Goal: Task Accomplishment & Management: Manage account settings

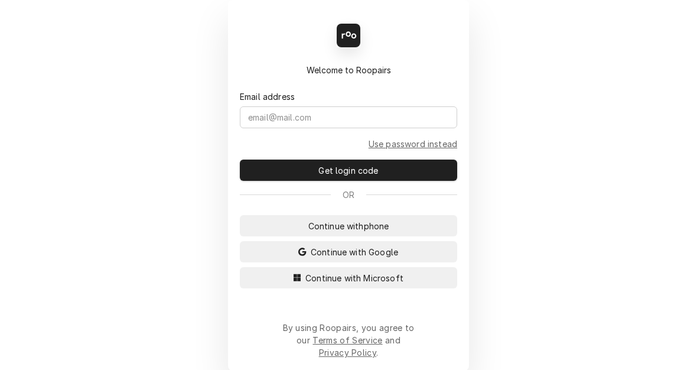
click at [380, 42] on div "Back" at bounding box center [348, 35] width 217 height 47
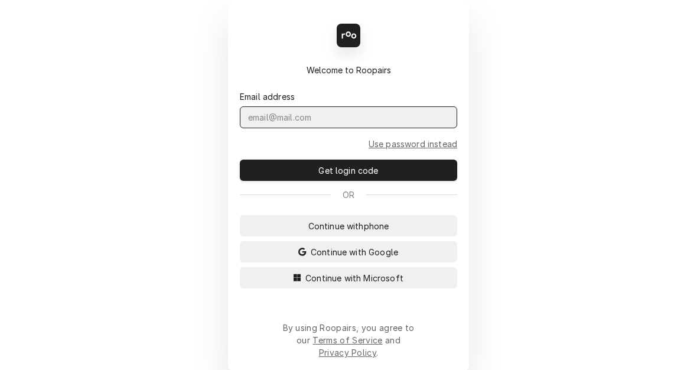
click at [261, 121] on input "Dynamic Content Wrapper" at bounding box center [348, 117] width 217 height 22
type input "kym.parson@csi1.com"
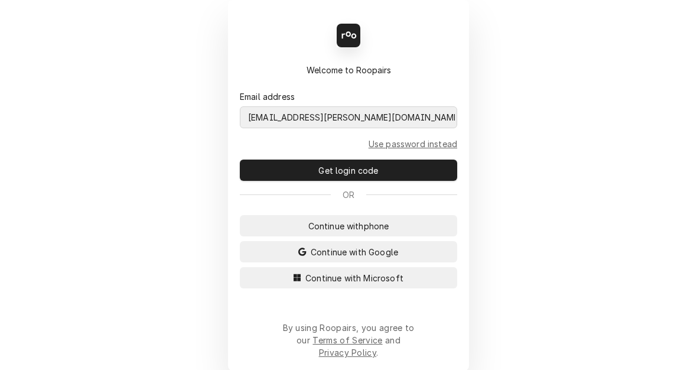
click at [240, 267] on button "Continue with Microsoft" at bounding box center [348, 277] width 217 height 21
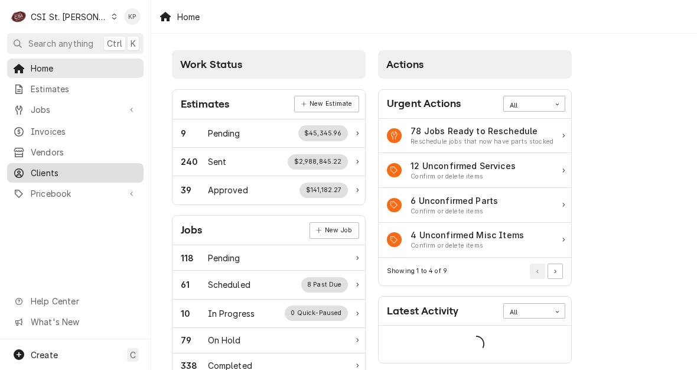
click at [48, 168] on span "Clients" at bounding box center [84, 173] width 107 height 12
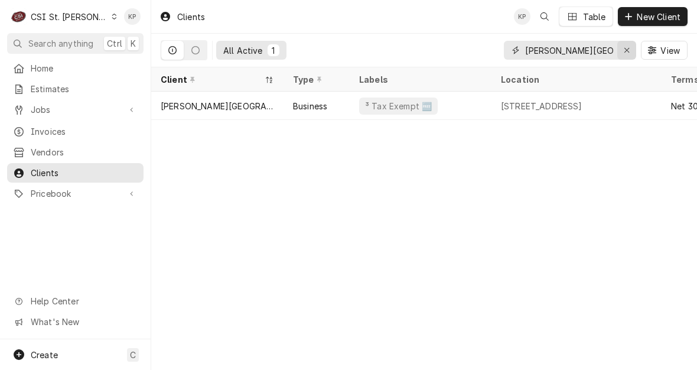
click at [623, 48] on div "Erase input" at bounding box center [627, 50] width 12 height 12
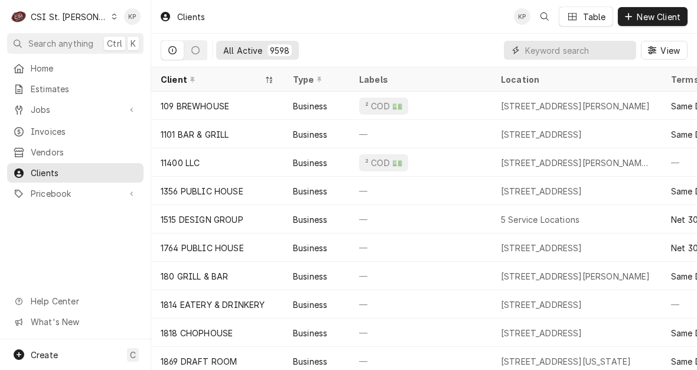
paste input "Bethany Peace United Church- St Lous"
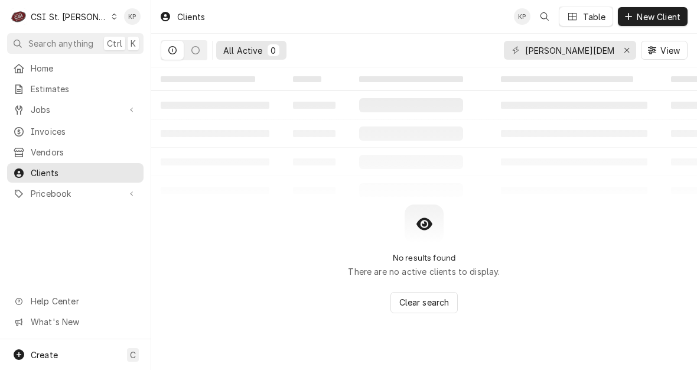
click at [242, 187] on table "‌ ‌ ‌ ‌ ‌ ‌ ‌ ‌ ‌ ‌ ‌ ‌ ‌ ‌ ‌ ‌ ‌ ‌ ‌ ‌ ‌ ‌ ‌ ‌ ‌ ‌ ‌ ‌ ‌ ‌ ‌ ‌ ‌ ‌ ‌" at bounding box center [424, 135] width 546 height 137
drag, startPoint x: 561, startPoint y: 50, endPoint x: 619, endPoint y: 50, distance: 57.3
click at [619, 50] on div "Bethany Peace United Church- St Lous" at bounding box center [570, 50] width 132 height 19
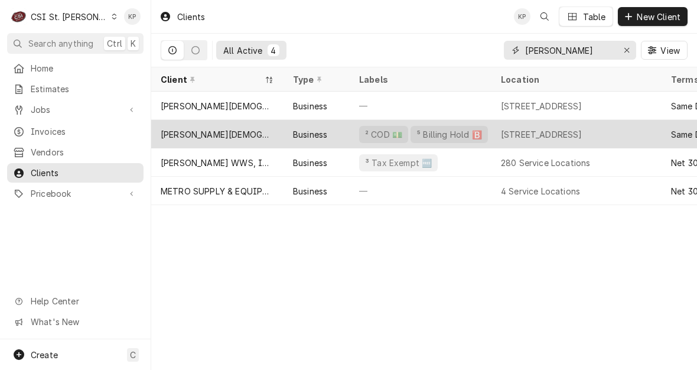
type input "Bethany"
click at [214, 134] on div "[PERSON_NAME][DEMOGRAPHIC_DATA]" at bounding box center [217, 134] width 113 height 12
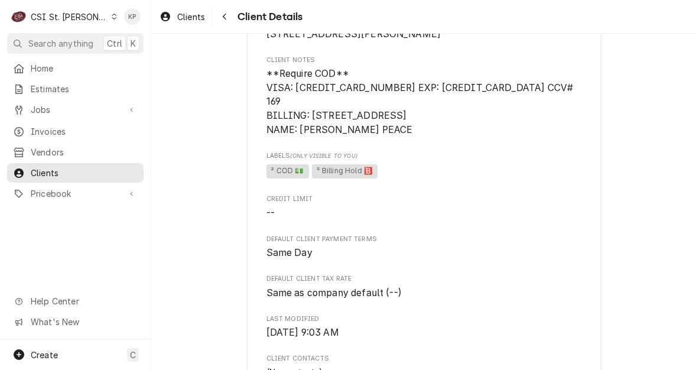
scroll to position [480, 0]
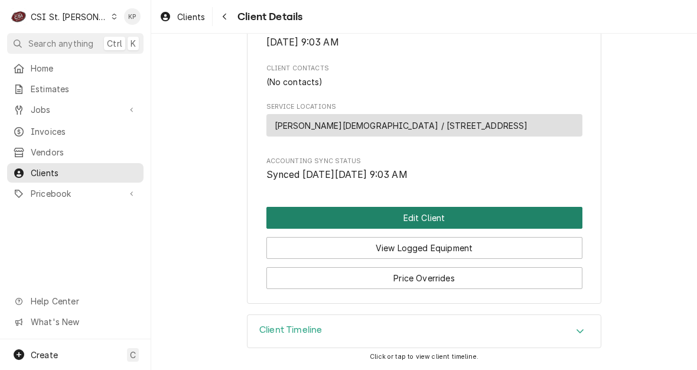
click at [410, 219] on button "Edit Client" at bounding box center [424, 218] width 316 height 22
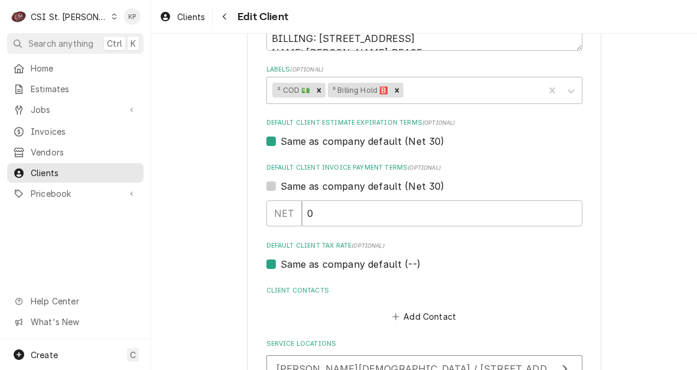
scroll to position [638, 0]
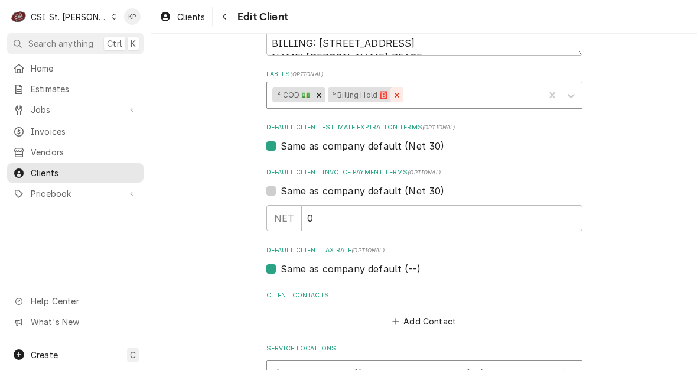
click at [393, 93] on icon "Remove ⁵ Billing Hold 🅱️" at bounding box center [397, 95] width 8 height 8
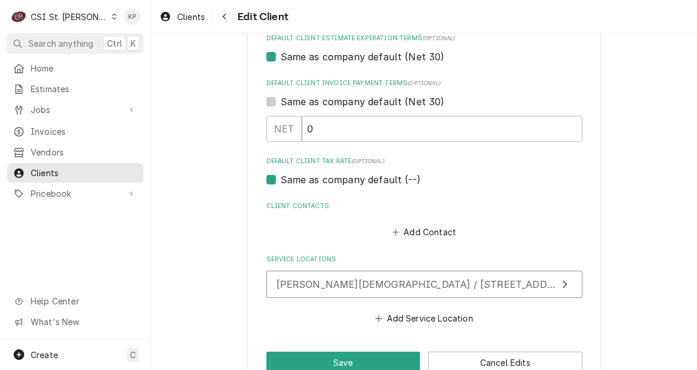
scroll to position [756, 0]
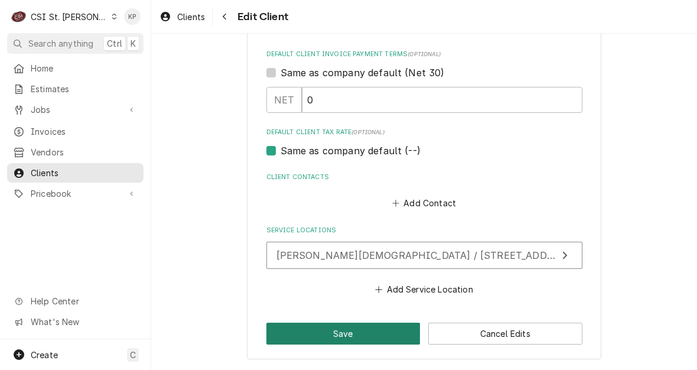
click at [337, 332] on button "Save" at bounding box center [343, 334] width 154 height 22
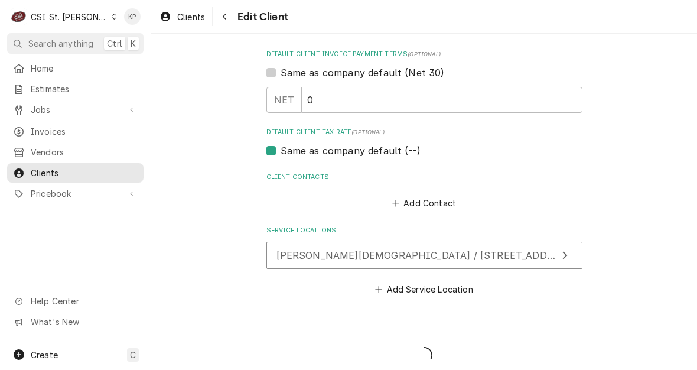
type textarea "x"
